Goal: Complete application form: Complete application form

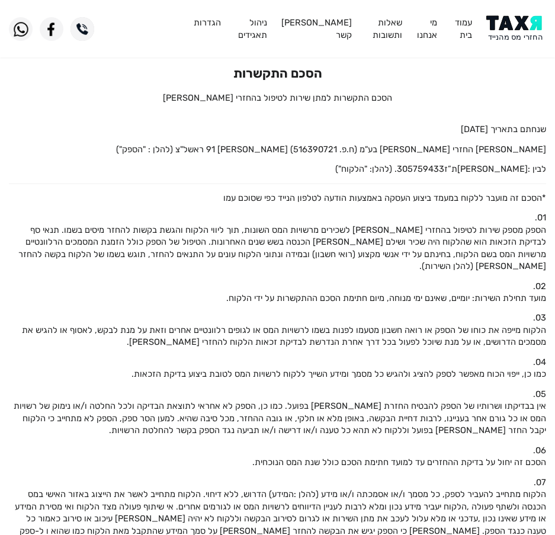
click at [516, 39] on img at bounding box center [517, 28] width 60 height 27
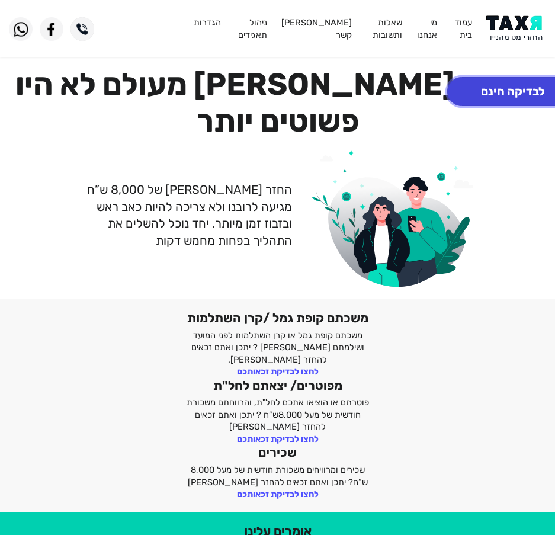
click at [505, 92] on button "לבדיקה חינם" at bounding box center [512, 91] width 131 height 29
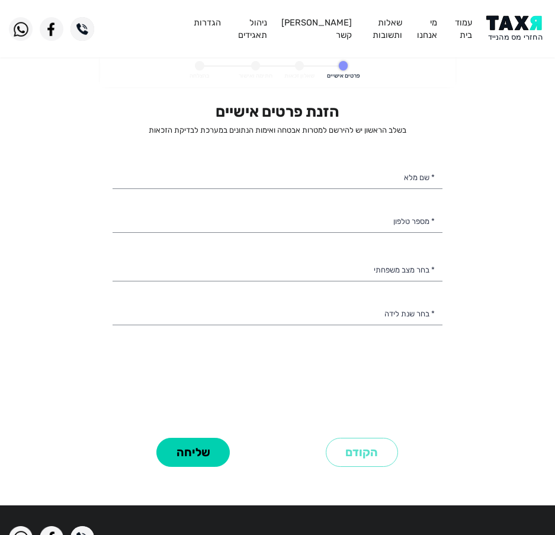
select select
click at [412, 154] on div "הזנת פרטים אישיים בשלב הראשון יש להירשם למטרות אבטחה ואימות הנתונים במערכת לבדי…" at bounding box center [278, 269] width 330 height 332
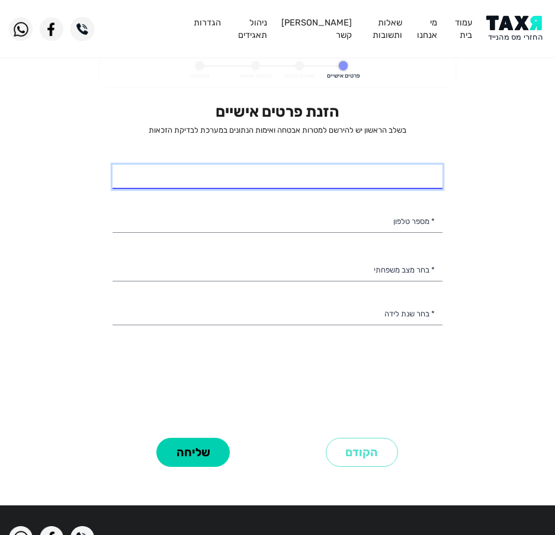
click at [394, 182] on input "* שם מלא" at bounding box center [278, 177] width 330 height 25
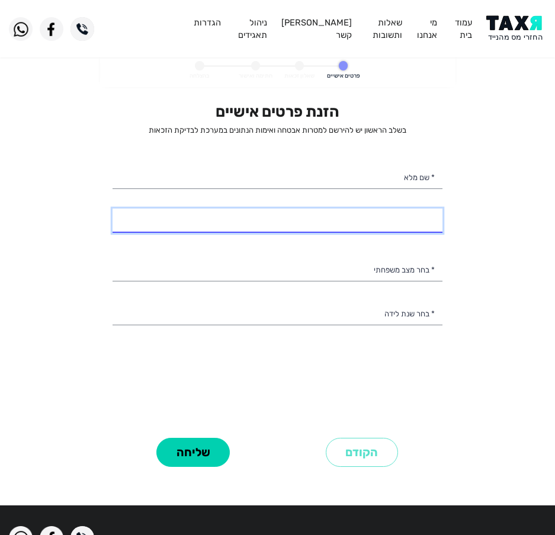
click at [312, 229] on input "* מספר טלפון" at bounding box center [278, 221] width 330 height 25
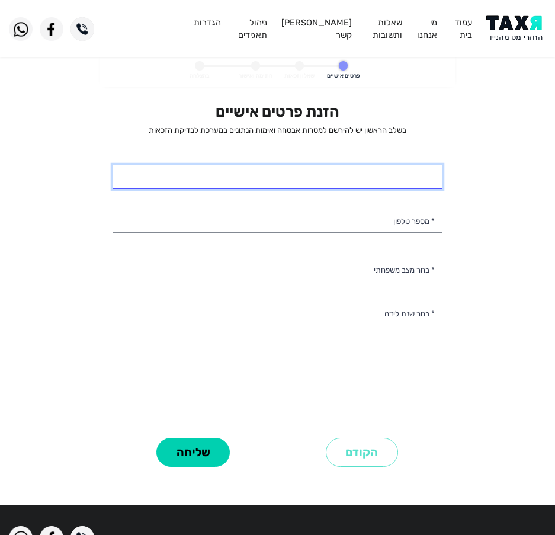
click at [337, 177] on input "* שם מלא" at bounding box center [278, 177] width 330 height 25
type input "ר"
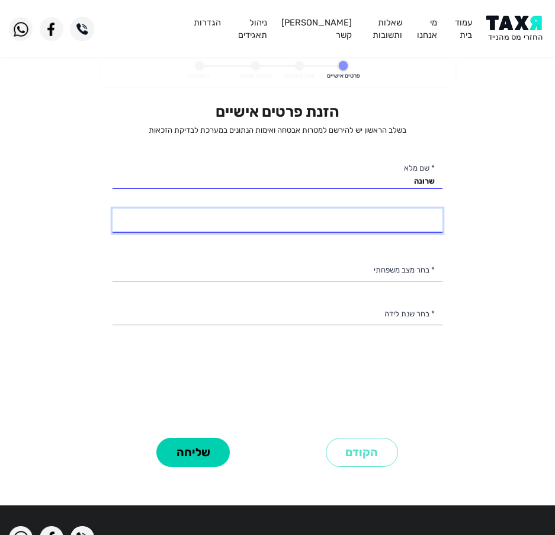
click at [350, 222] on input "* מספר טלפון" at bounding box center [278, 221] width 330 height 25
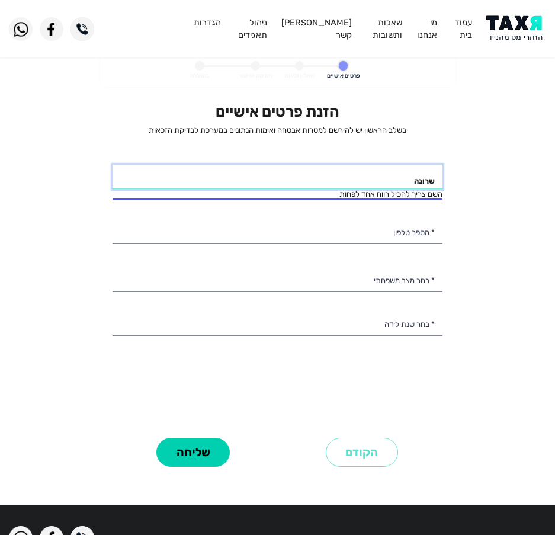
click at [385, 168] on input "שרונה" at bounding box center [278, 177] width 330 height 25
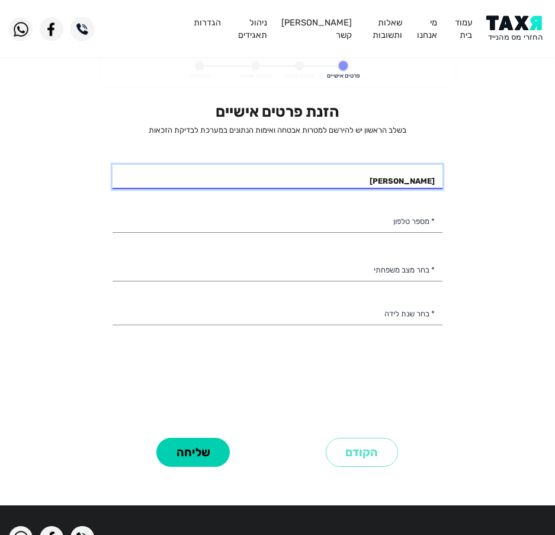
type input "שרונה יעקובוב"
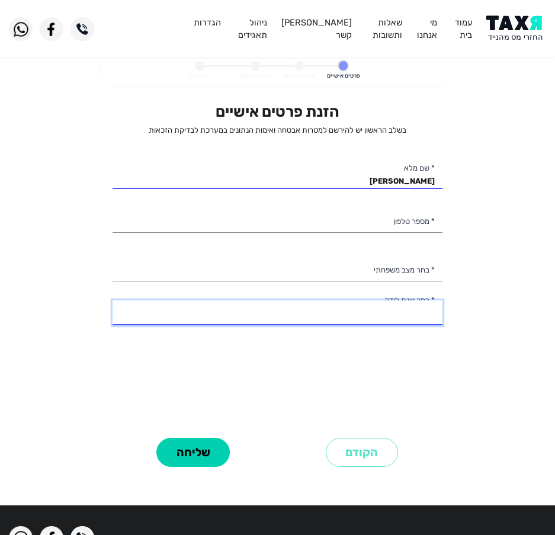
click at [340, 319] on select "2003 2002 2001 2000 1999 1998 1997 1996 1995 1994 1993 1992 1991 1990 1989 1988…" at bounding box center [278, 312] width 330 height 25
select select "2: 2002"
click at [113, 300] on select "2003 2002 2001 2000 1999 1998 1997 1996 1995 1994 1993 1992 1991 1990 1989 1988…" at bounding box center [278, 312] width 330 height 25
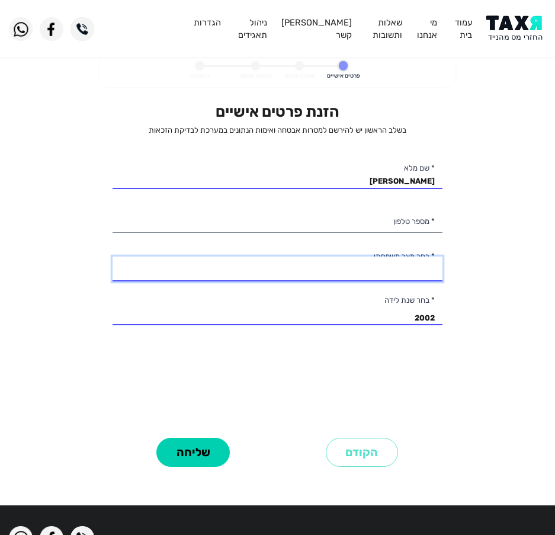
click at [318, 270] on select "רווק/ה נשוי/אה גרוש/ה אלמן/נה" at bounding box center [278, 269] width 330 height 25
select select "1: Single"
click at [113, 257] on select "רווק/ה נשוי/אה גרוש/ה אלמן/נה" at bounding box center [278, 269] width 330 height 25
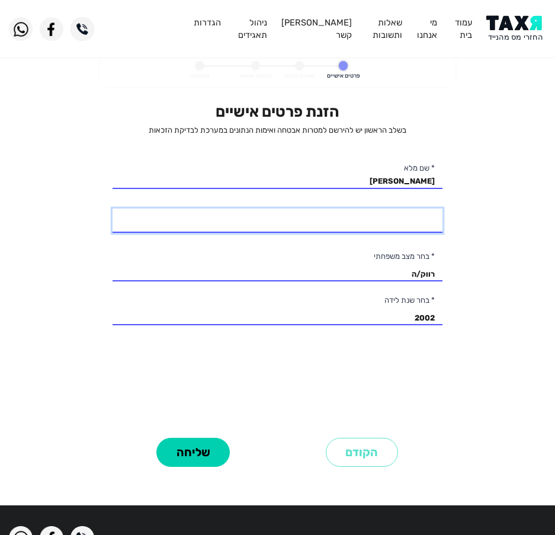
click at [404, 218] on input "* מספר טלפון" at bounding box center [278, 221] width 330 height 25
type input "053-6245933"
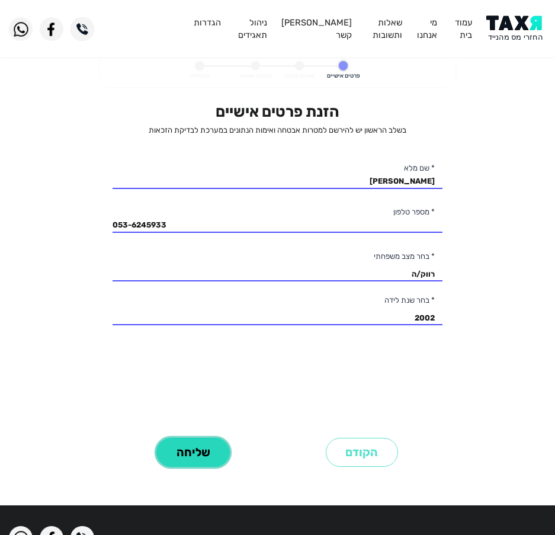
click at [193, 447] on button "שליחה" at bounding box center [192, 452] width 73 height 29
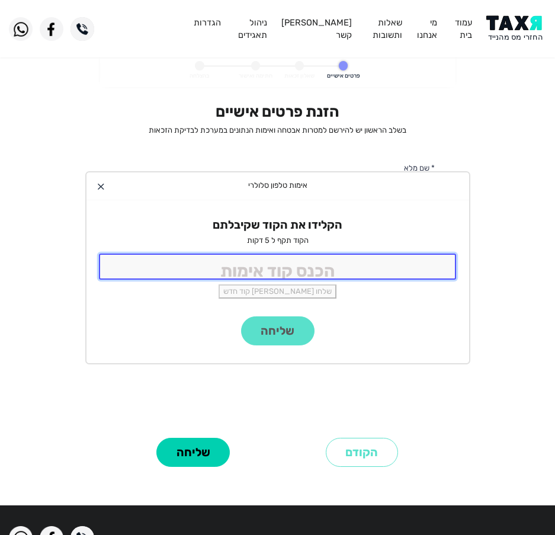
click at [294, 259] on input "tel" at bounding box center [278, 266] width 358 height 25
type input "9988"
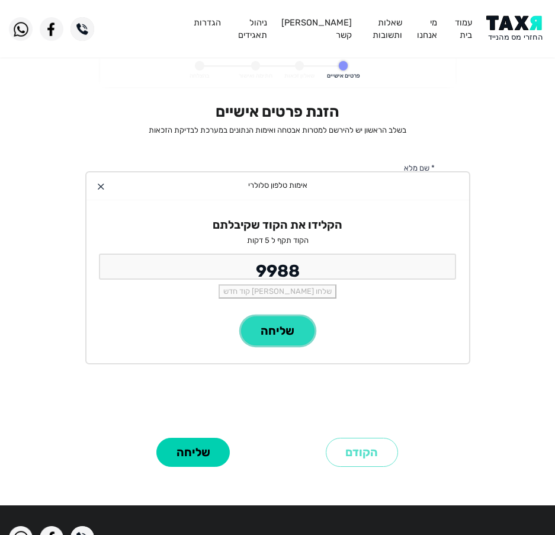
click at [284, 330] on button "שליחה" at bounding box center [277, 330] width 73 height 29
